Goal: Information Seeking & Learning: Learn about a topic

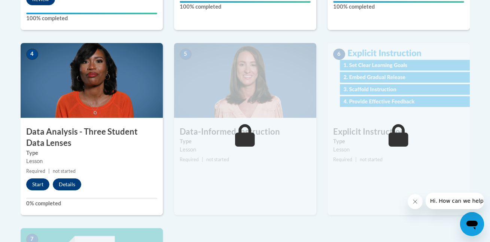
scroll to position [392, 0]
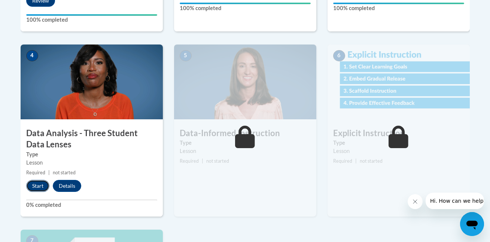
click at [35, 182] on button "Start" at bounding box center [37, 186] width 23 height 12
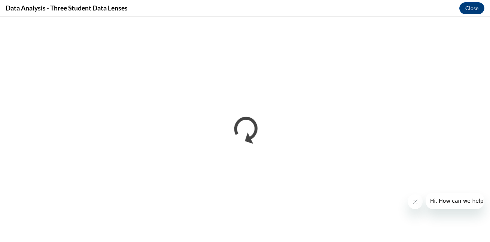
scroll to position [0, 0]
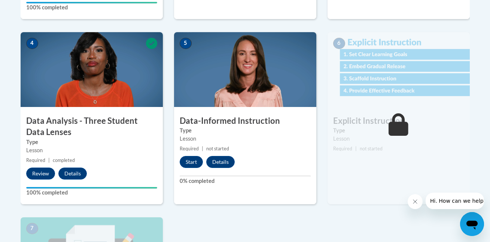
scroll to position [422, 0]
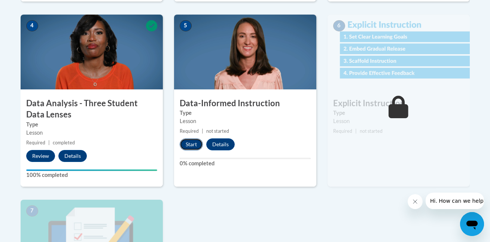
click at [195, 143] on button "Start" at bounding box center [191, 144] width 23 height 12
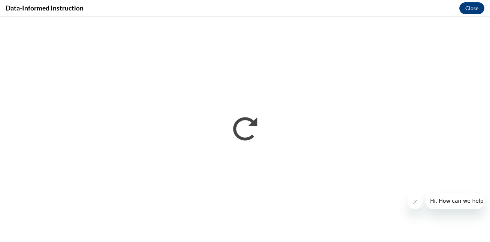
scroll to position [0, 0]
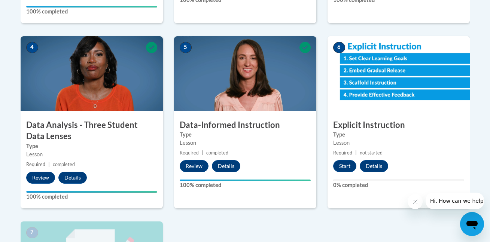
scroll to position [402, 0]
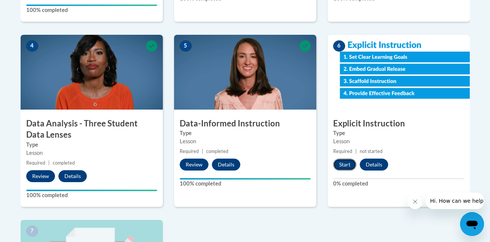
click at [340, 163] on button "Start" at bounding box center [344, 165] width 23 height 12
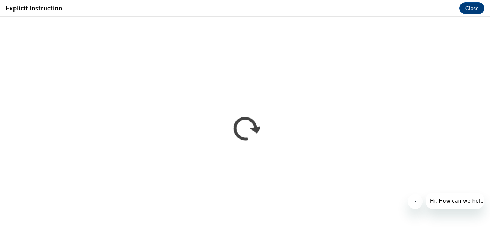
scroll to position [0, 0]
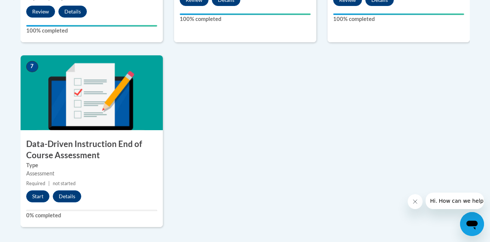
scroll to position [573, 0]
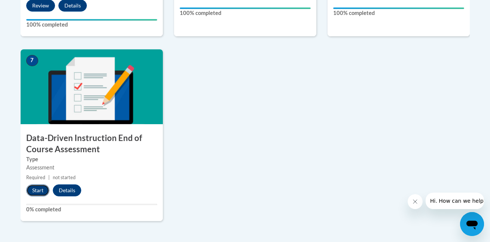
click at [43, 191] on button "Start" at bounding box center [37, 191] width 23 height 12
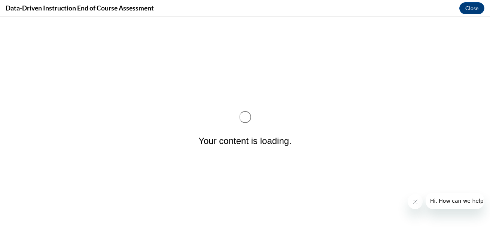
scroll to position [0, 0]
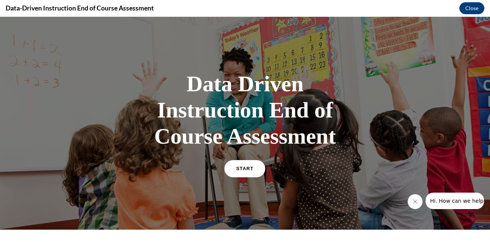
click at [240, 168] on span "START" at bounding box center [244, 169] width 17 height 6
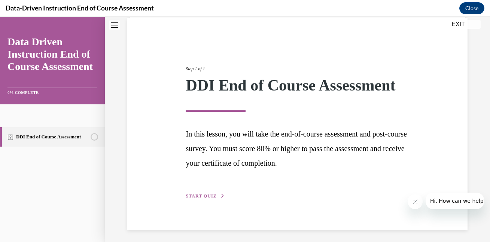
scroll to position [59, 0]
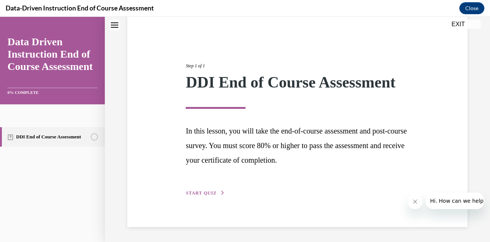
click at [213, 192] on span "START QUIZ" at bounding box center [201, 193] width 31 height 5
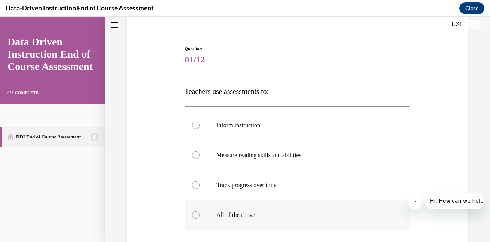
click at [194, 215] on div at bounding box center [195, 214] width 7 height 7
click at [194, 215] on input "All of the above" at bounding box center [195, 214] width 7 height 7
radio input "true"
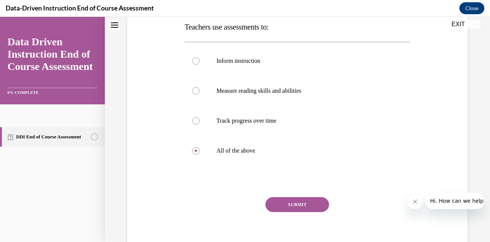
scroll to position [125, 0]
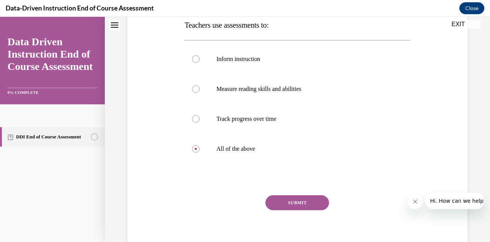
click at [302, 204] on button "SUBMIT" at bounding box center [297, 202] width 64 height 15
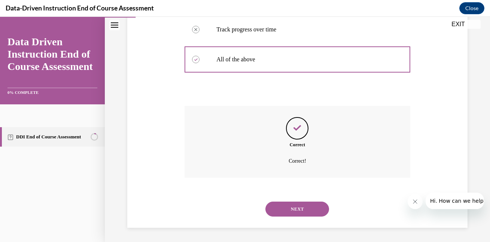
scroll to position [215, 0]
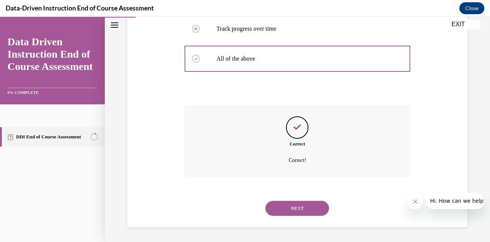
click at [296, 204] on button "NEXT" at bounding box center [297, 208] width 64 height 15
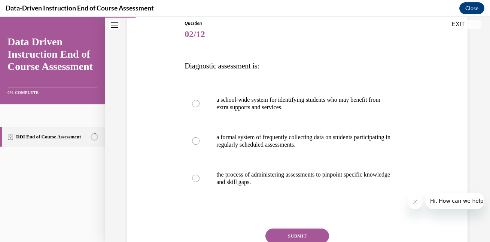
scroll to position [85, 0]
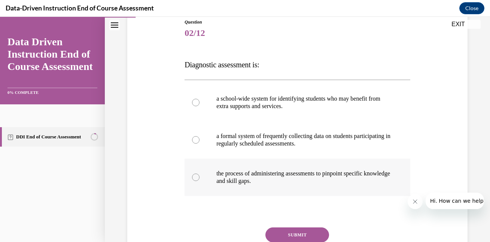
click at [196, 176] on div at bounding box center [195, 177] width 7 height 7
click at [196, 176] on input "the process of administering assessments to pinpoint specific knowledge and ski…" at bounding box center [195, 177] width 7 height 7
radio input "true"
click at [283, 237] on button "SUBMIT" at bounding box center [297, 235] width 64 height 15
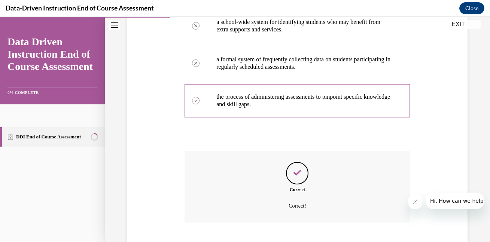
scroll to position [208, 0]
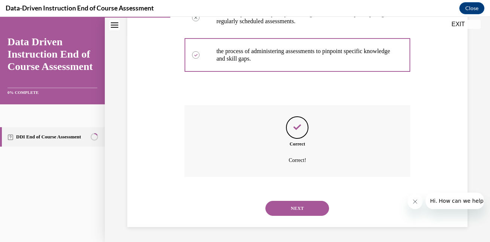
click at [300, 208] on button "NEXT" at bounding box center [297, 208] width 64 height 15
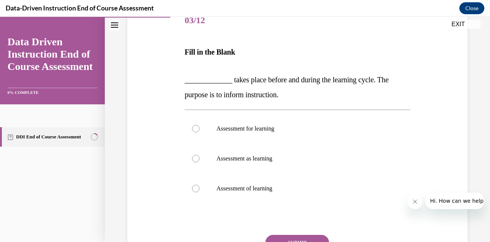
scroll to position [98, 0]
click at [195, 130] on div at bounding box center [195, 128] width 7 height 7
click at [195, 130] on input "Assessment for learning" at bounding box center [195, 128] width 7 height 7
radio input "true"
click at [277, 239] on button "SUBMIT" at bounding box center [297, 242] width 64 height 15
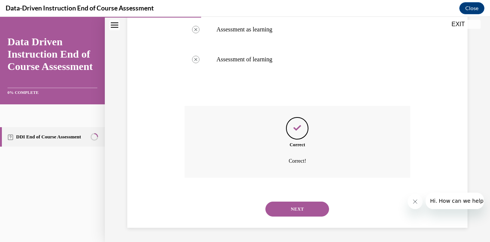
scroll to position [228, 0]
click at [295, 209] on button "NEXT" at bounding box center [297, 208] width 64 height 15
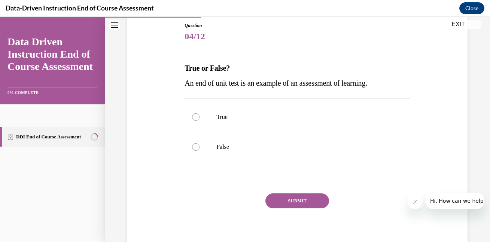
scroll to position [83, 0]
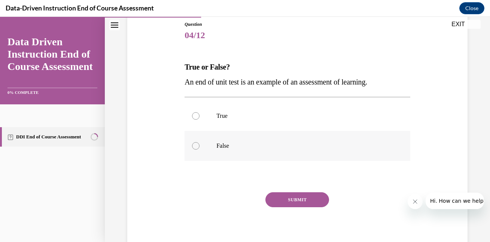
click at [194, 146] on div at bounding box center [195, 145] width 7 height 7
click at [194, 146] on input "False" at bounding box center [195, 145] width 7 height 7
radio input "true"
click at [284, 202] on button "SUBMIT" at bounding box center [297, 199] width 64 height 15
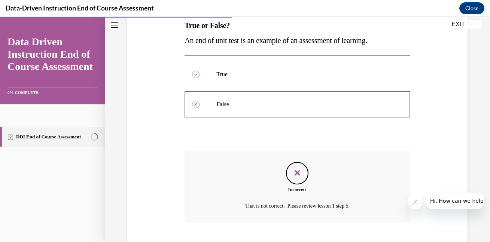
scroll to position [170, 0]
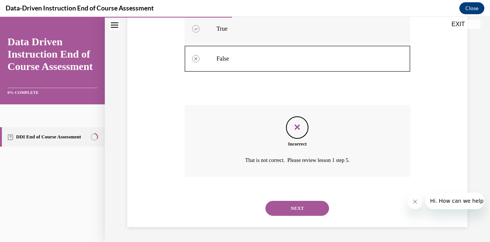
click at [195, 27] on div at bounding box center [195, 28] width 7 height 7
click at [298, 209] on button "NEXT" at bounding box center [297, 208] width 64 height 15
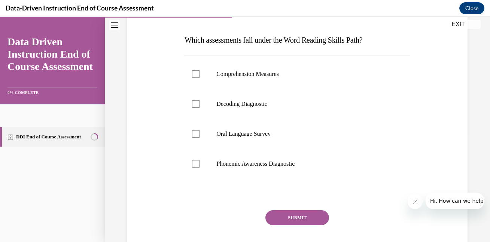
scroll to position [111, 0]
click at [195, 104] on div at bounding box center [195, 103] width 7 height 7
click at [195, 104] on input "Decoding Diagnostic" at bounding box center [195, 103] width 7 height 7
checkbox input "true"
click at [196, 166] on div at bounding box center [195, 162] width 7 height 7
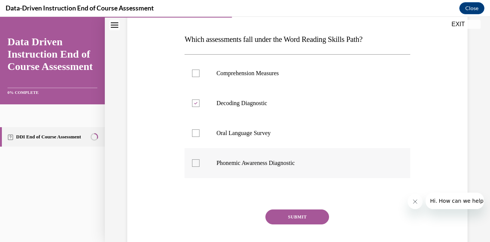
click at [196, 166] on input "Phonemic Awareness Diagnostic" at bounding box center [195, 162] width 7 height 7
checkbox input "true"
click at [280, 215] on button "SUBMIT" at bounding box center [297, 217] width 64 height 15
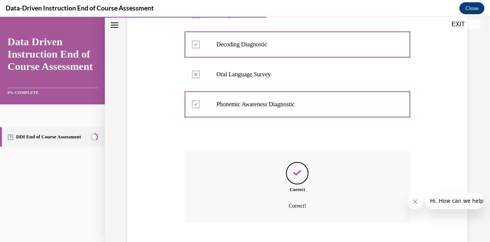
scroll to position [215, 0]
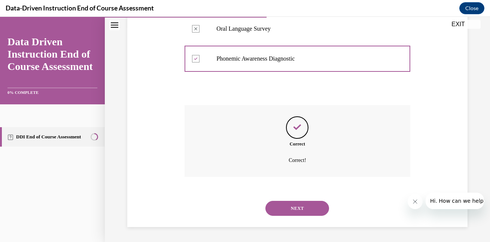
click at [297, 213] on button "NEXT" at bounding box center [297, 208] width 64 height 15
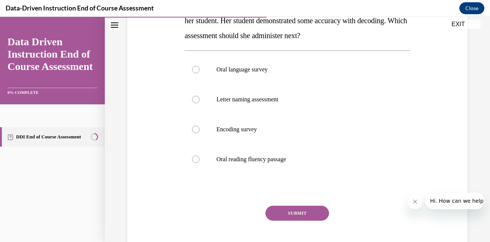
scroll to position [146, 0]
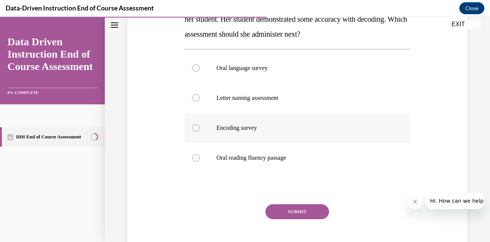
click at [197, 128] on div at bounding box center [195, 127] width 7 height 7
click at [197, 128] on input "Encoding survey" at bounding box center [195, 127] width 7 height 7
radio input "true"
click at [274, 214] on button "SUBMIT" at bounding box center [297, 211] width 64 height 15
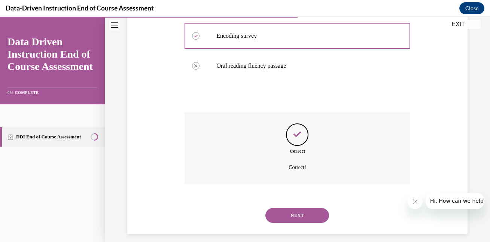
scroll to position [245, 0]
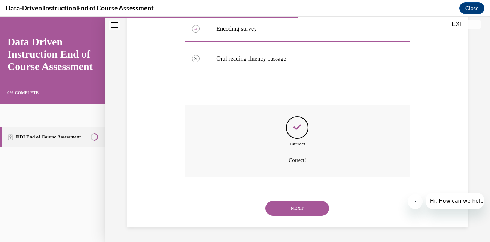
click at [302, 208] on button "NEXT" at bounding box center [297, 208] width 64 height 15
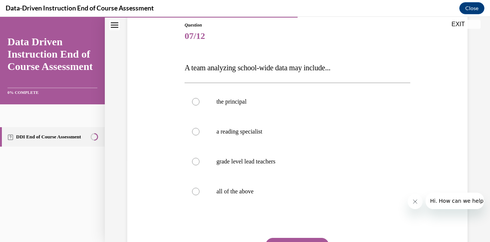
scroll to position [84, 0]
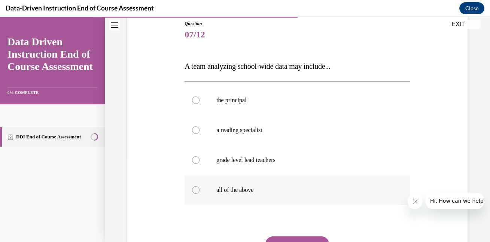
click at [192, 190] on div at bounding box center [195, 189] width 7 height 7
click at [192, 190] on input "all of the above" at bounding box center [195, 189] width 7 height 7
radio input "true"
click at [277, 239] on button "SUBMIT" at bounding box center [297, 244] width 64 height 15
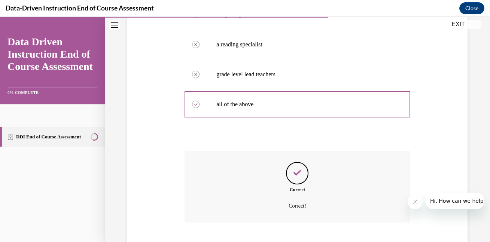
scroll to position [215, 0]
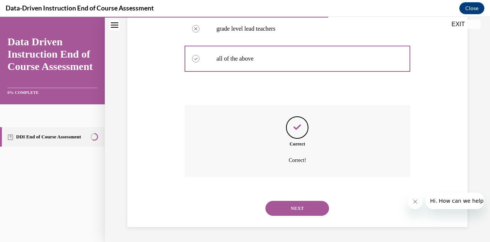
click at [292, 206] on button "NEXT" at bounding box center [297, 208] width 64 height 15
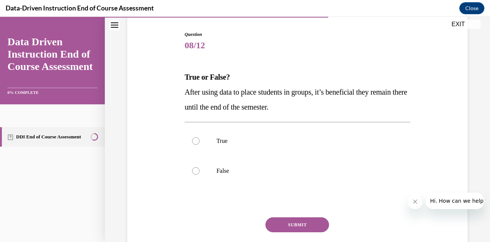
scroll to position [74, 0]
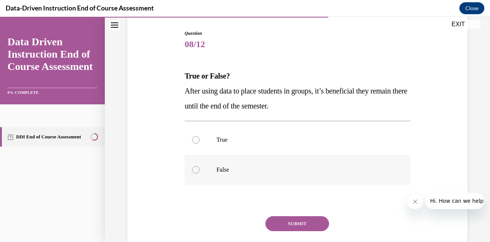
click at [195, 169] on div at bounding box center [195, 169] width 7 height 7
click at [195, 169] on input "False" at bounding box center [195, 169] width 7 height 7
radio input "true"
click at [291, 223] on button "SUBMIT" at bounding box center [297, 223] width 64 height 15
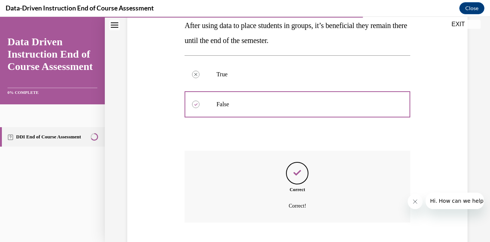
scroll to position [185, 0]
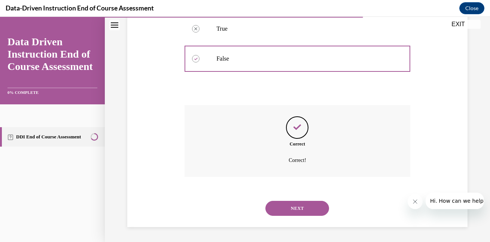
click at [298, 208] on button "NEXT" at bounding box center [297, 208] width 64 height 15
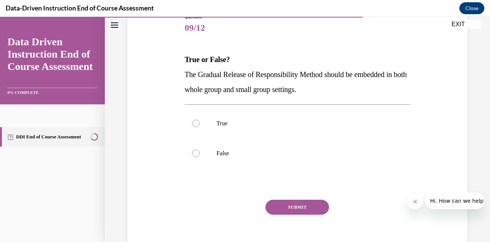
scroll to position [92, 0]
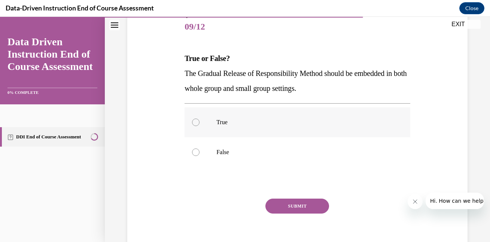
click at [194, 122] on div at bounding box center [195, 122] width 7 height 7
click at [194, 122] on input "True" at bounding box center [195, 122] width 7 height 7
radio input "true"
click at [289, 205] on button "SUBMIT" at bounding box center [297, 206] width 64 height 15
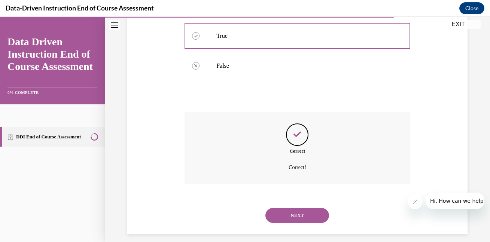
scroll to position [185, 0]
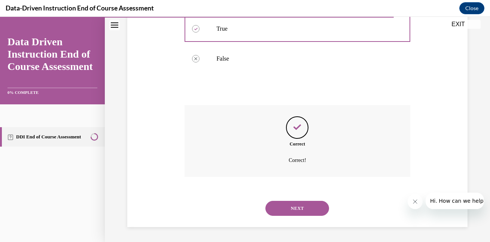
click at [299, 206] on button "NEXT" at bounding box center [297, 208] width 64 height 15
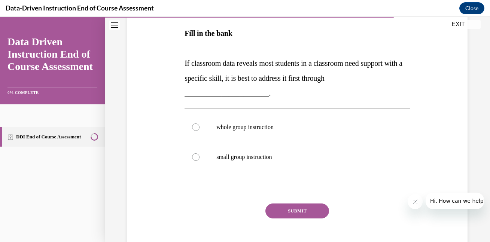
scroll to position [130, 0]
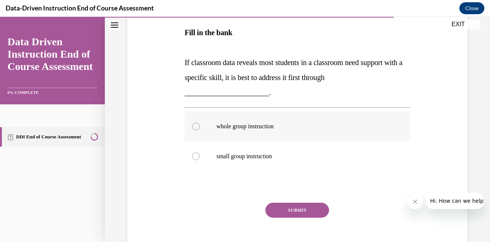
click at [196, 127] on div at bounding box center [195, 126] width 7 height 7
click at [196, 127] on input "whole group instruction" at bounding box center [195, 126] width 7 height 7
radio input "true"
click at [274, 209] on button "SUBMIT" at bounding box center [297, 210] width 64 height 15
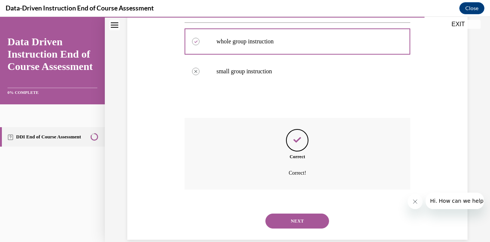
scroll to position [228, 0]
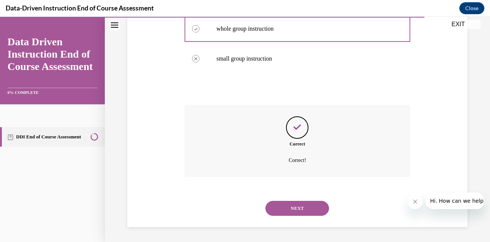
click at [293, 210] on button "NEXT" at bounding box center [297, 208] width 64 height 15
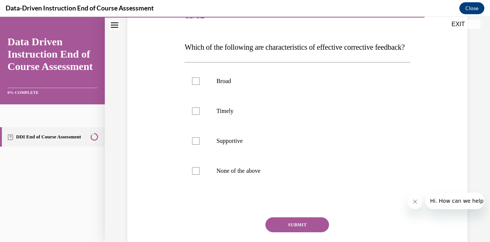
scroll to position [107, 0]
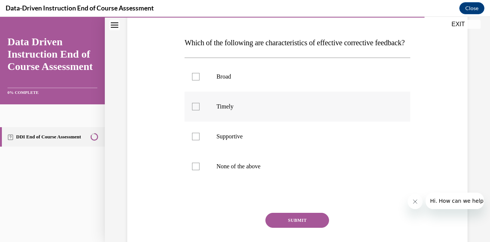
click at [195, 110] on div at bounding box center [195, 106] width 7 height 7
click at [195, 110] on input "Timely" at bounding box center [195, 106] width 7 height 7
checkbox input "true"
click at [196, 140] on div at bounding box center [195, 136] width 7 height 7
click at [196, 140] on input "Supportive" at bounding box center [195, 136] width 7 height 7
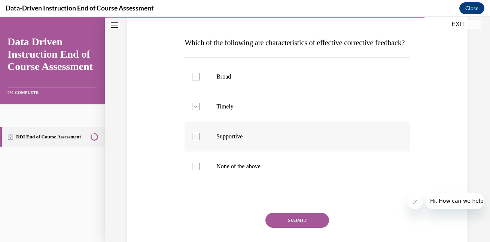
checkbox input "true"
click at [289, 228] on button "SUBMIT" at bounding box center [297, 220] width 64 height 15
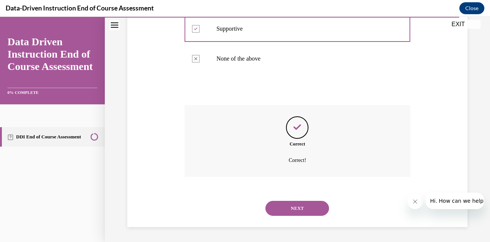
scroll to position [230, 0]
click at [298, 206] on button "NEXT" at bounding box center [297, 208] width 64 height 15
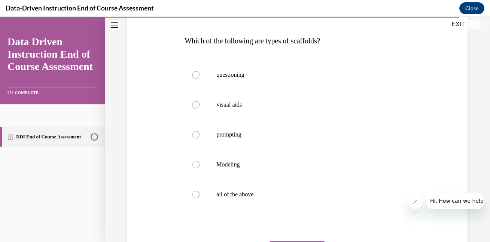
scroll to position [113, 0]
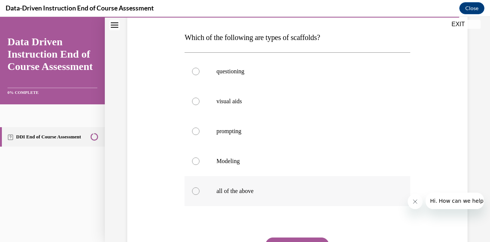
click at [196, 191] on div at bounding box center [195, 191] width 7 height 7
click at [196, 191] on input "all of the above" at bounding box center [195, 191] width 7 height 7
radio input "true"
click at [293, 240] on button "SUBMIT" at bounding box center [297, 245] width 64 height 15
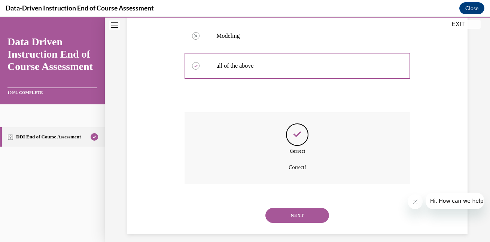
scroll to position [245, 0]
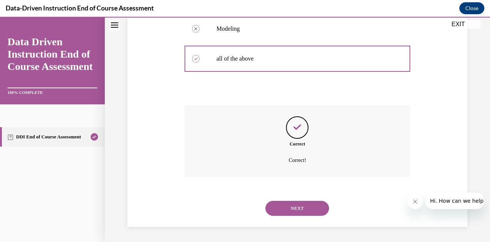
click at [308, 208] on button "NEXT" at bounding box center [297, 208] width 64 height 15
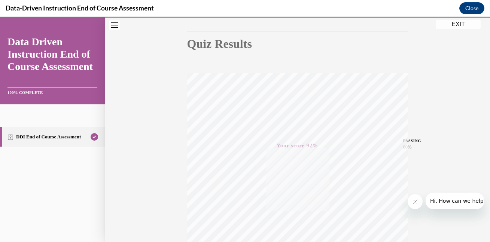
scroll to position [72, 0]
click at [456, 25] on button "EXIT" at bounding box center [458, 24] width 45 height 9
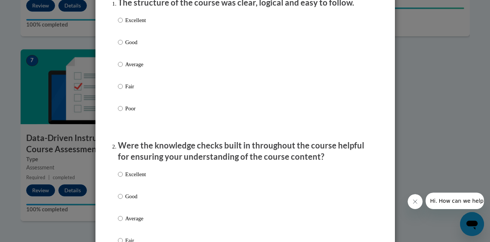
scroll to position [112, 0]
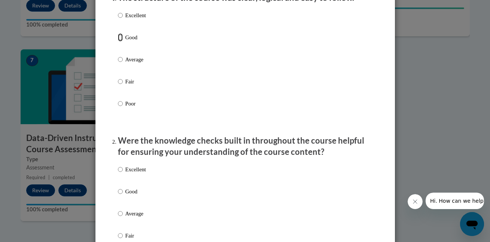
click at [120, 42] on input "Good" at bounding box center [120, 37] width 5 height 8
radio input "true"
click at [120, 174] on input "Excellent" at bounding box center [120, 169] width 5 height 8
radio input "true"
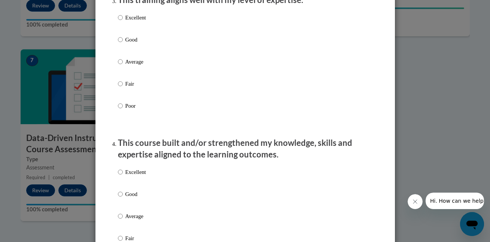
scroll to position [410, 0]
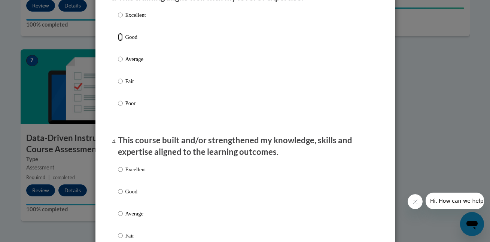
click at [119, 41] on input "Good" at bounding box center [120, 37] width 5 height 8
radio input "true"
click at [119, 196] on input "Good" at bounding box center [120, 192] width 5 height 8
radio input "true"
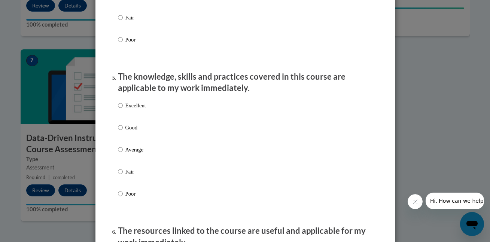
scroll to position [669, 0]
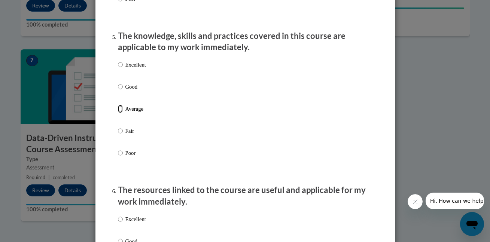
click at [118, 113] on input "Average" at bounding box center [120, 109] width 5 height 8
radio input "true"
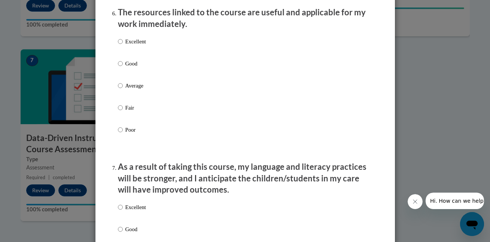
scroll to position [849, 0]
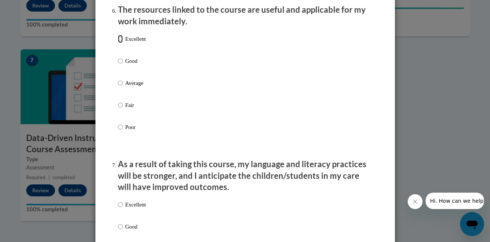
click at [120, 43] on input "Excellent" at bounding box center [120, 39] width 5 height 8
radio input "true"
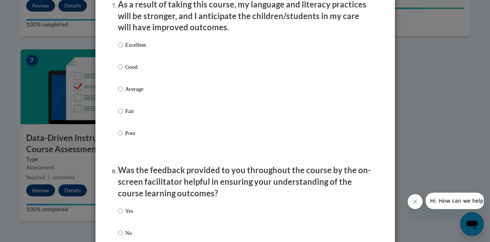
scroll to position [1010, 0]
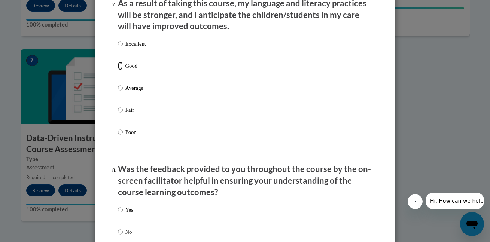
click at [120, 70] on input "Good" at bounding box center [120, 66] width 5 height 8
radio input "true"
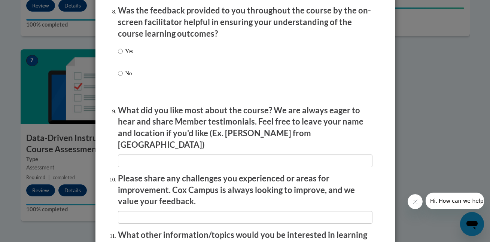
scroll to position [1171, 0]
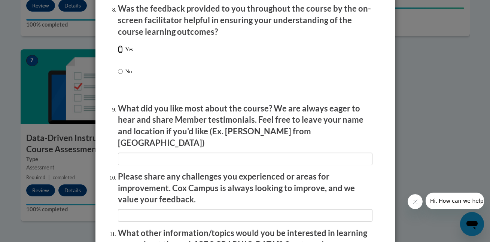
click at [120, 54] on input "Yes" at bounding box center [120, 49] width 5 height 8
radio input "true"
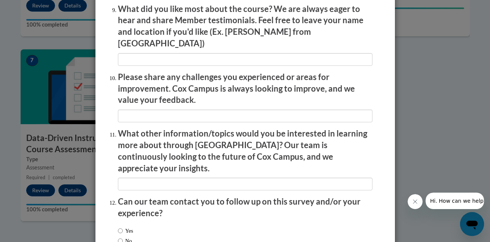
scroll to position [1278, 0]
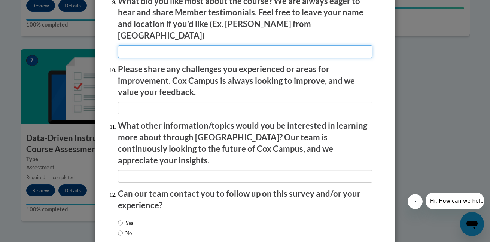
click at [131, 47] on input "textbox" at bounding box center [245, 51] width 255 height 13
type input "examples"
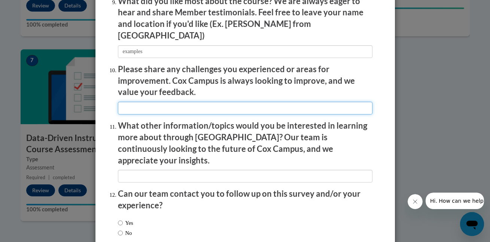
click at [127, 103] on input "textbox" at bounding box center [245, 108] width 255 height 13
type input "a lot of information to remember"
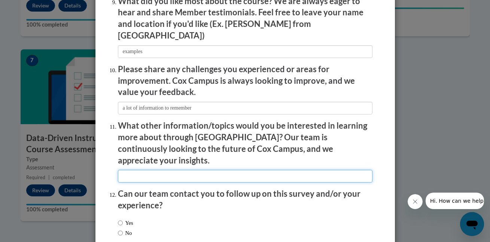
click at [131, 170] on input "textbox" at bounding box center [245, 176] width 255 height 13
type input "?"
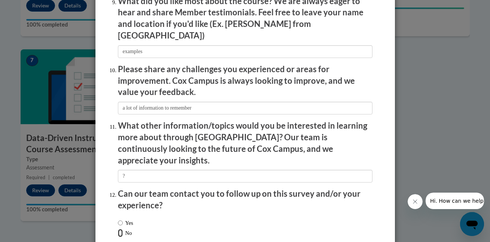
click at [120, 229] on input "No" at bounding box center [120, 233] width 5 height 8
radio input "true"
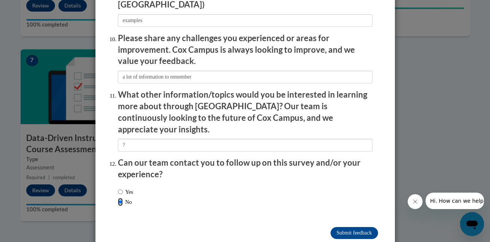
scroll to position [1313, 0]
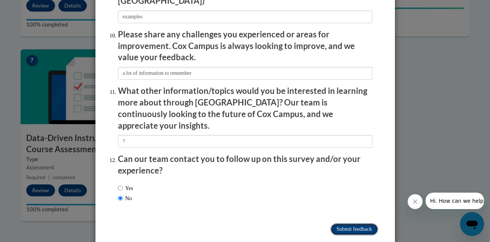
click at [349, 223] on input "Submit feedback" at bounding box center [354, 229] width 47 height 12
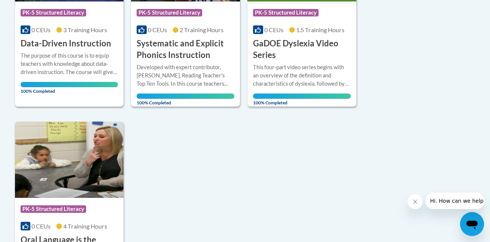
scroll to position [265, 0]
